Goal: Obtain resource: Download file/media

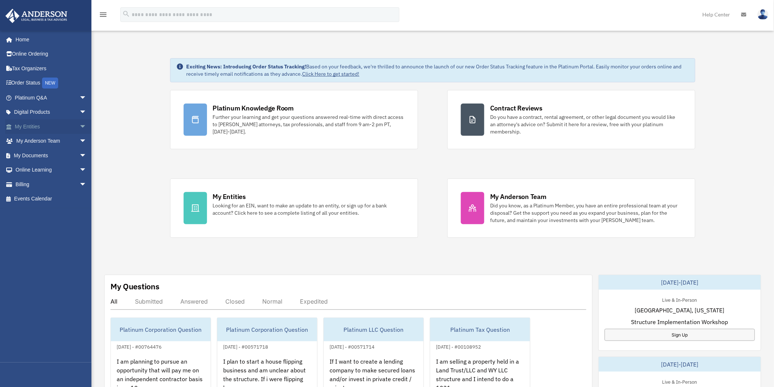
click at [46, 128] on link "My Entities arrow_drop_down" at bounding box center [51, 126] width 93 height 15
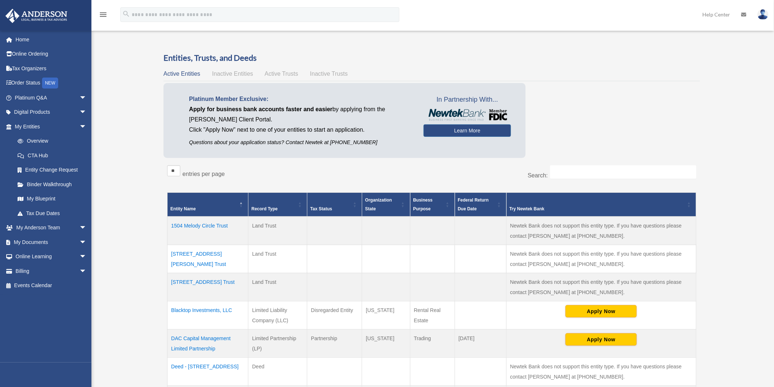
click at [188, 251] on td "[STREET_ADDRESS][PERSON_NAME] Trust" at bounding box center [208, 259] width 81 height 28
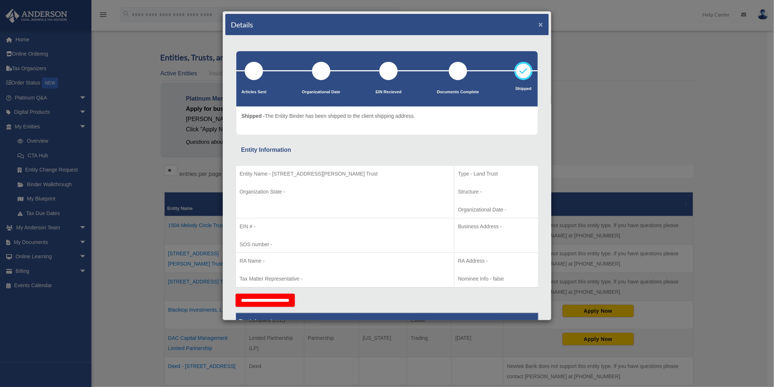
click at [539, 23] on button "×" at bounding box center [541, 24] width 5 height 8
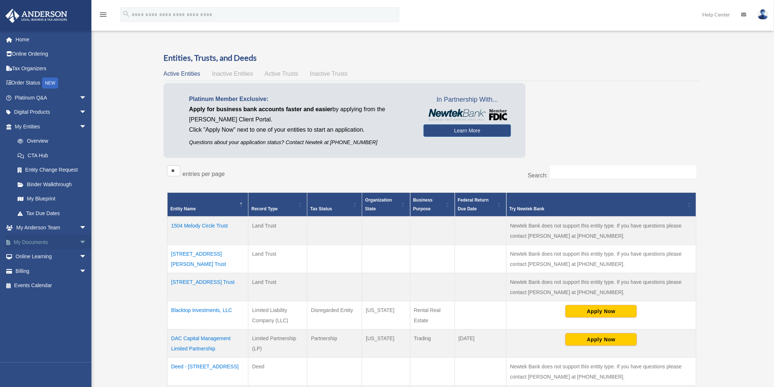
click at [79, 239] on span "arrow_drop_down" at bounding box center [86, 242] width 15 height 15
click at [35, 257] on link "Box" at bounding box center [53, 257] width 87 height 15
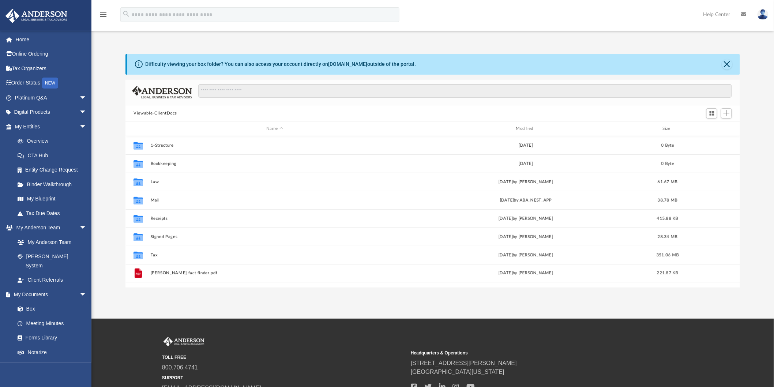
scroll to position [160, 609]
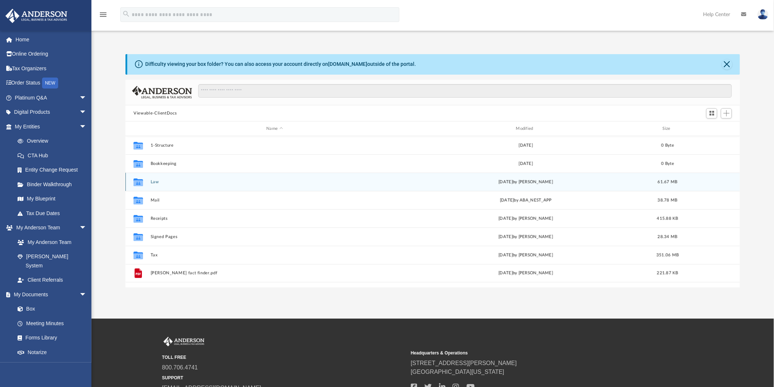
click at [150, 181] on div "Collaborated Folder Law [DATE] by [PERSON_NAME] 61.67 MB" at bounding box center [433, 182] width 615 height 18
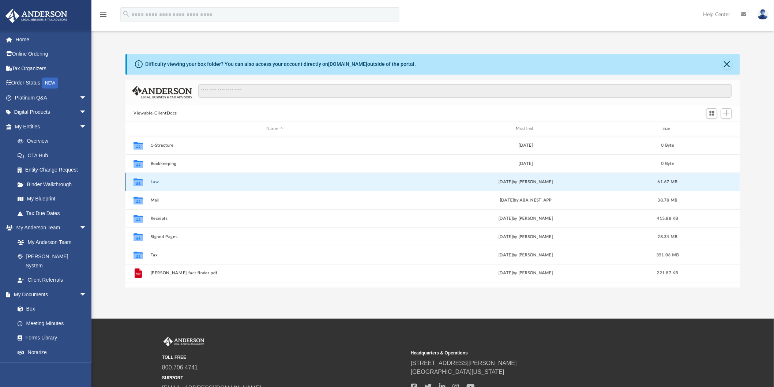
click at [154, 183] on button "Law" at bounding box center [275, 182] width 248 height 5
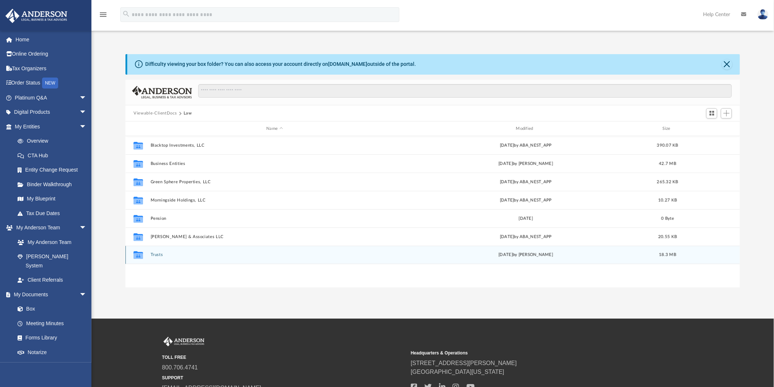
click at [156, 255] on button "Trusts" at bounding box center [275, 255] width 248 height 5
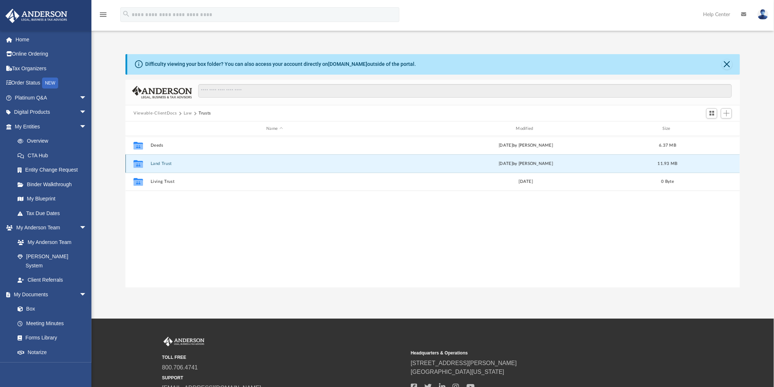
click at [165, 165] on button "Land Trust" at bounding box center [275, 163] width 248 height 5
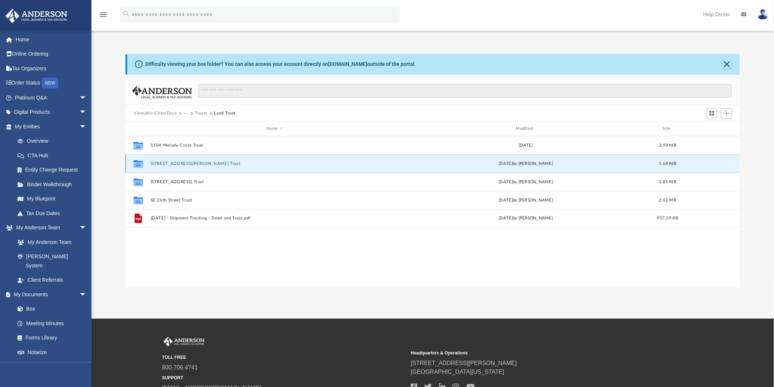
click at [165, 165] on button "[STREET_ADDRESS][PERSON_NAME] Trust" at bounding box center [275, 163] width 248 height 5
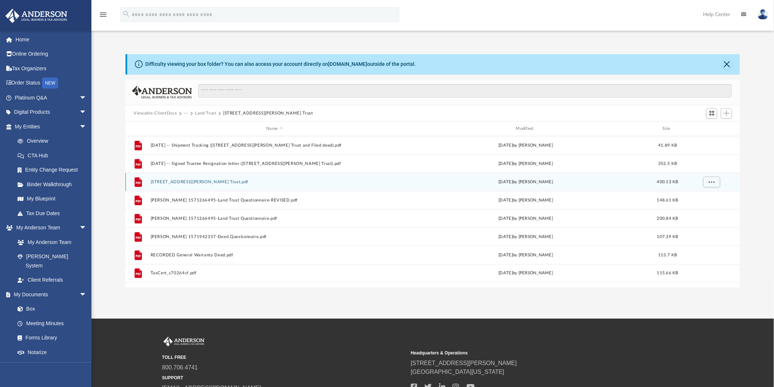
click at [189, 181] on button "[STREET_ADDRESS][PERSON_NAME] Trust.pdf" at bounding box center [275, 182] width 248 height 5
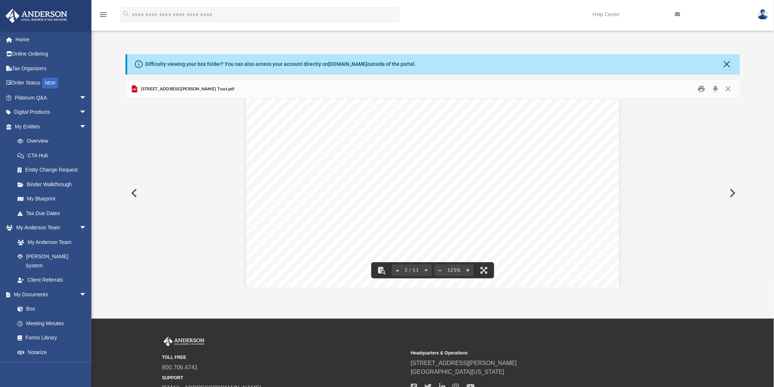
scroll to position [2072, 0]
click at [729, 88] on button "Close" at bounding box center [728, 88] width 13 height 11
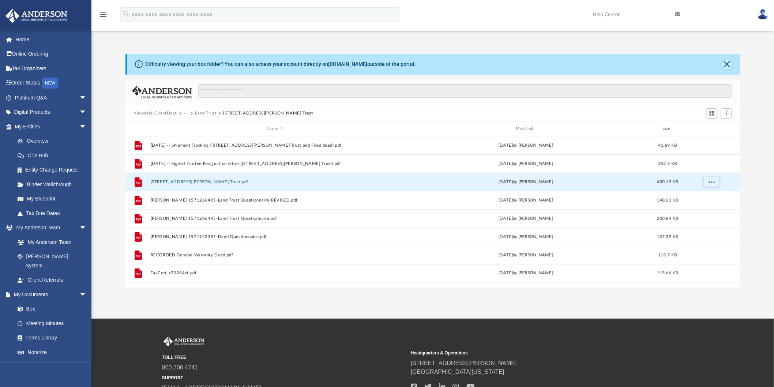
click at [729, 63] on button "Close" at bounding box center [727, 64] width 10 height 10
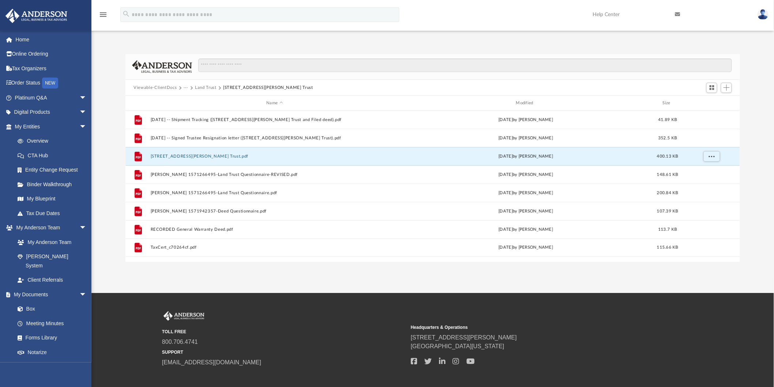
click at [209, 89] on button "Land Trust" at bounding box center [206, 88] width 22 height 7
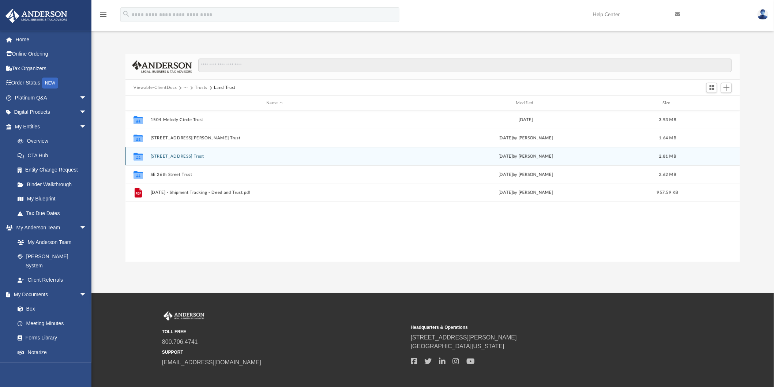
click at [177, 157] on button "[STREET_ADDRESS] Trust" at bounding box center [275, 156] width 248 height 5
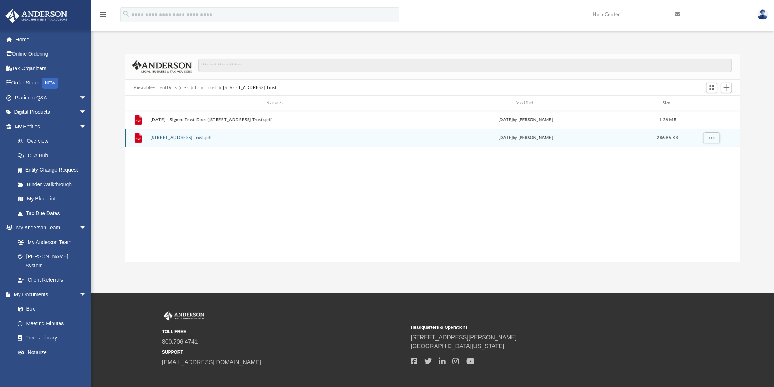
click at [187, 137] on button "[STREET_ADDRESS] Trust.pdf" at bounding box center [275, 138] width 248 height 5
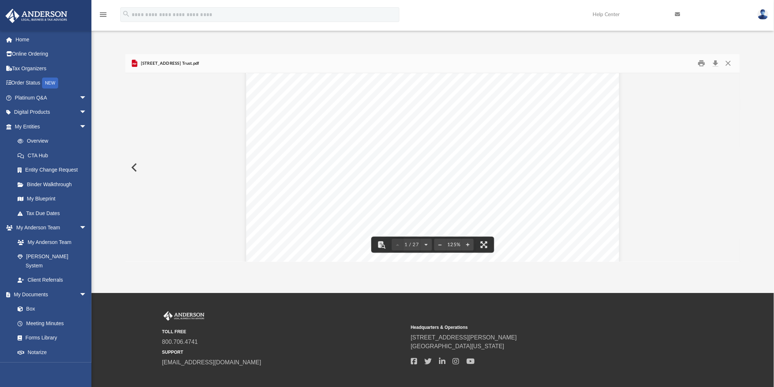
scroll to position [155, 0]
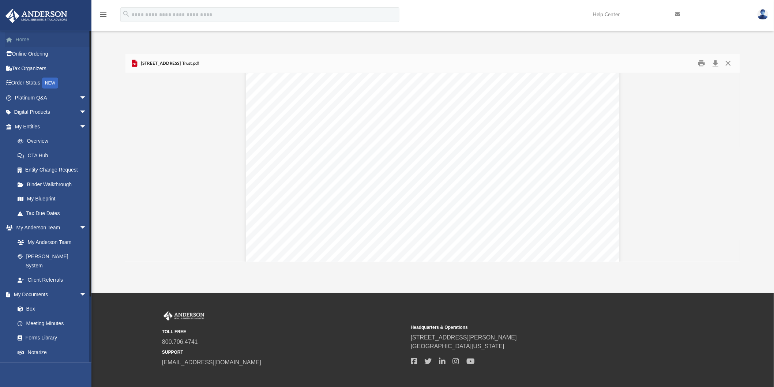
click at [23, 42] on link "Home" at bounding box center [51, 39] width 93 height 15
